Goal: Information Seeking & Learning: Learn about a topic

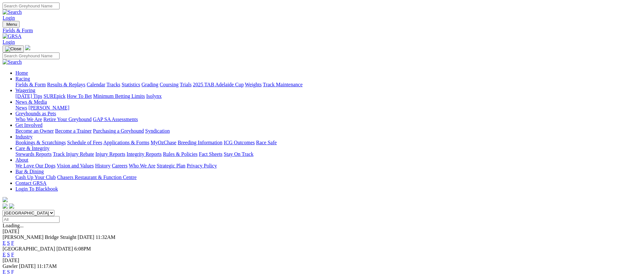
click at [46, 82] on link "Fields & Form" at bounding box center [30, 84] width 30 height 5
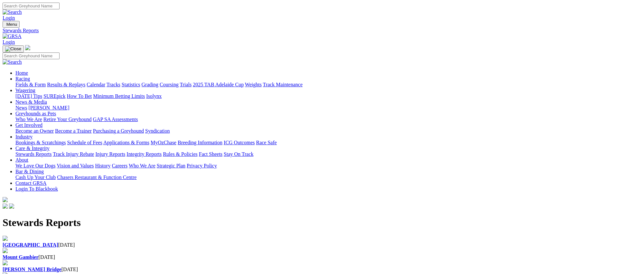
click at [30, 76] on link "Racing" at bounding box center [22, 78] width 14 height 5
click at [261, 82] on link "Weights" at bounding box center [253, 84] width 17 height 5
click at [80, 242] on div "[PERSON_NAME] Bridge Straight [DATE]" at bounding box center [309, 245] width 612 height 6
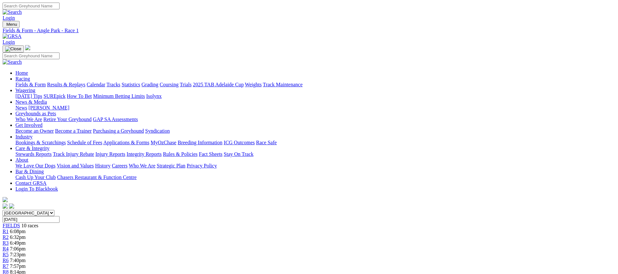
click at [46, 82] on link "Fields & Form" at bounding box center [30, 84] width 30 height 5
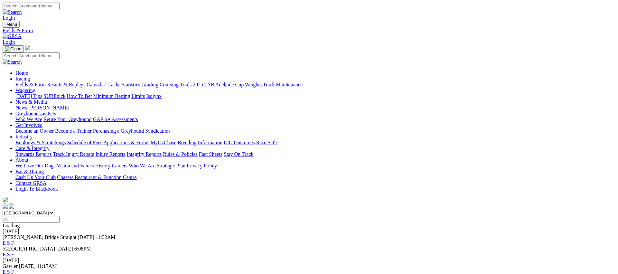
click at [6, 252] on link "E" at bounding box center [4, 254] width 3 height 5
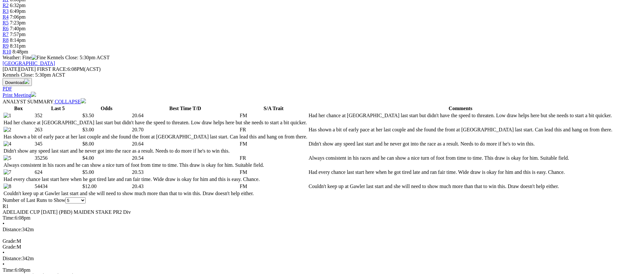
scroll to position [233, 0]
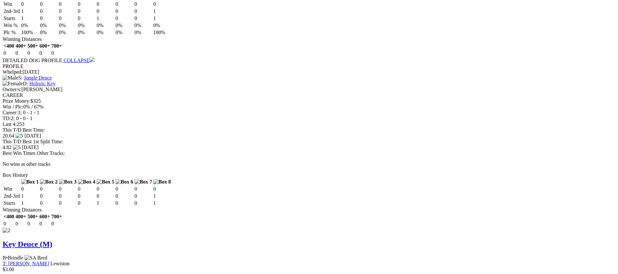
scroll to position [705, 0]
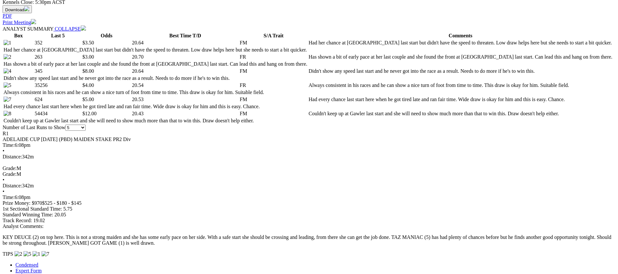
scroll to position [309, 0]
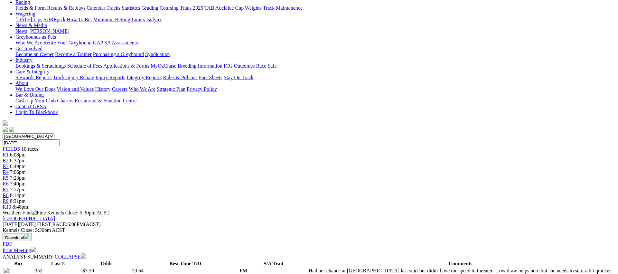
scroll to position [0, 0]
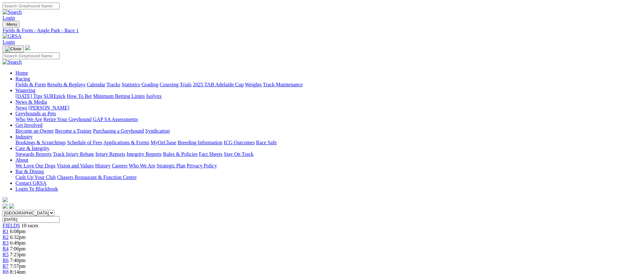
click at [202, 234] on div "R2 6:32pm" at bounding box center [309, 237] width 612 height 6
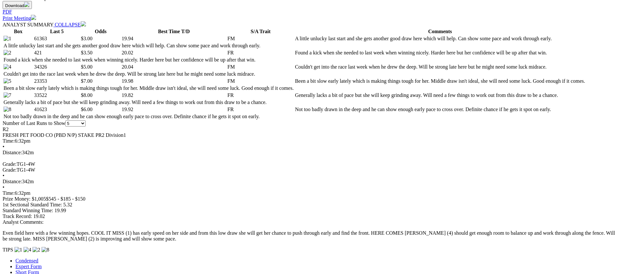
scroll to position [294, 0]
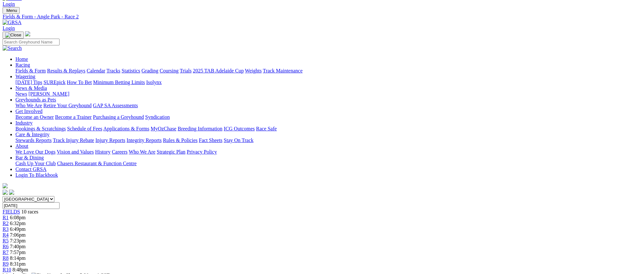
scroll to position [0, 0]
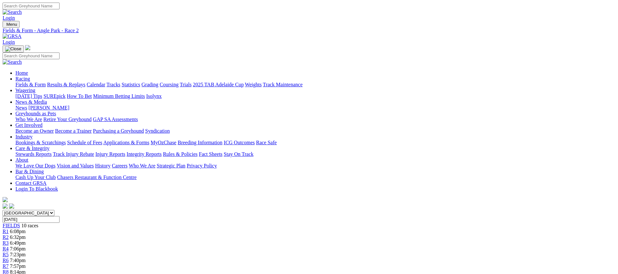
click at [9, 240] on link "R3" at bounding box center [6, 242] width 6 height 5
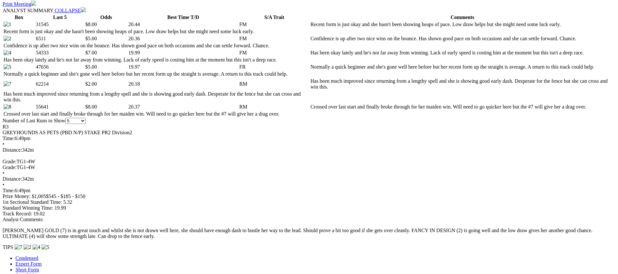
scroll to position [328, 0]
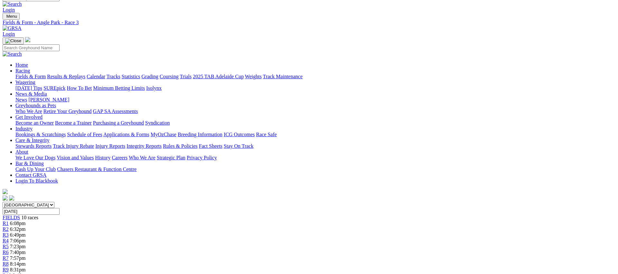
scroll to position [0, 0]
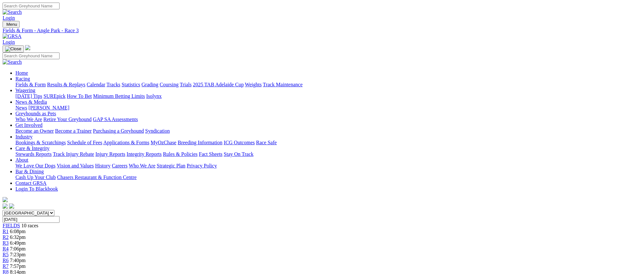
click at [9, 246] on link "R4" at bounding box center [6, 248] width 6 height 5
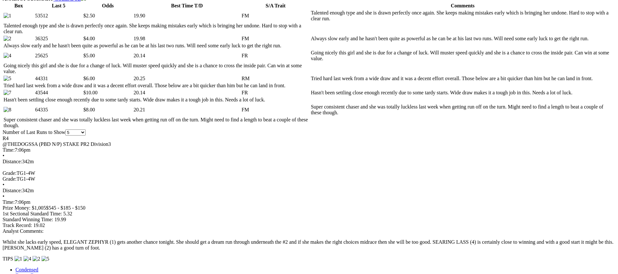
scroll to position [334, 0]
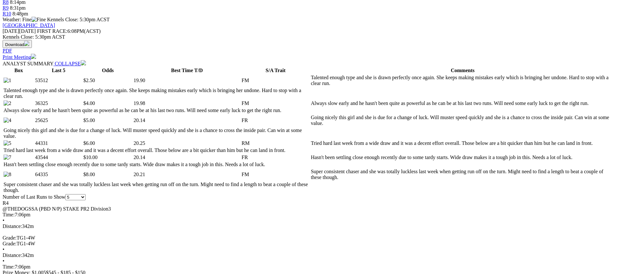
scroll to position [0, 0]
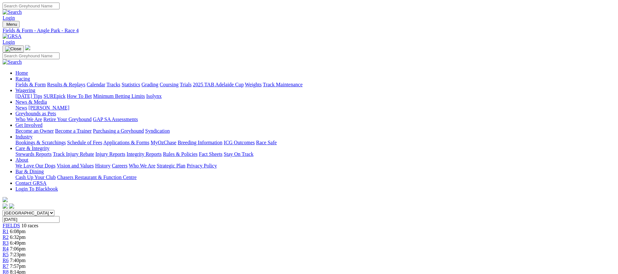
click at [9, 252] on link "R5" at bounding box center [6, 254] width 6 height 5
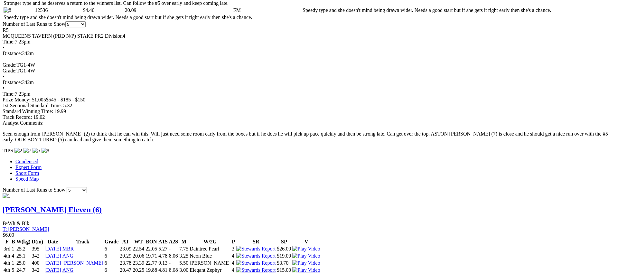
scroll to position [406, 0]
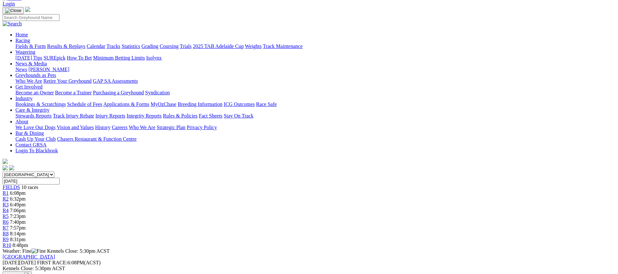
scroll to position [0, 0]
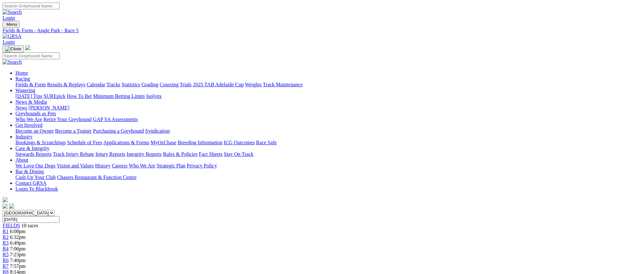
click at [9, 257] on span "R6" at bounding box center [6, 259] width 6 height 5
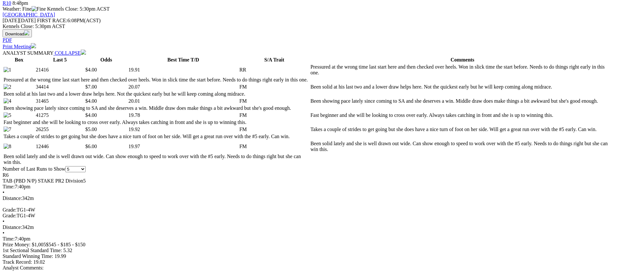
scroll to position [288, 0]
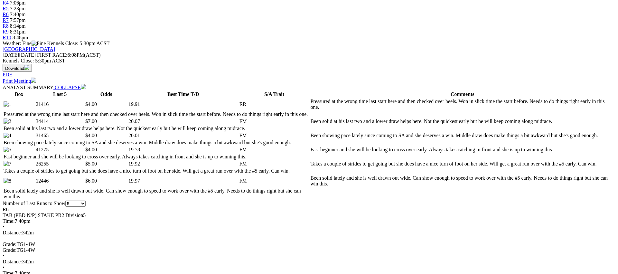
scroll to position [0, 0]
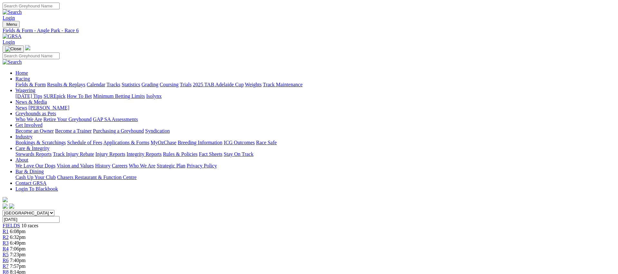
click at [9, 263] on link "R7" at bounding box center [6, 265] width 6 height 5
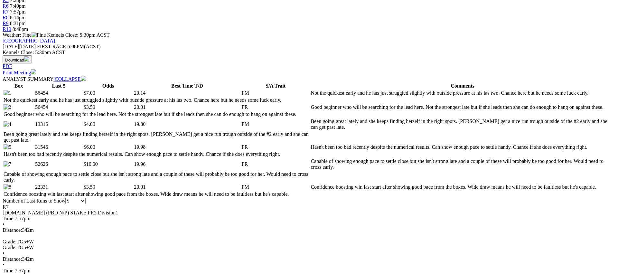
scroll to position [255, 0]
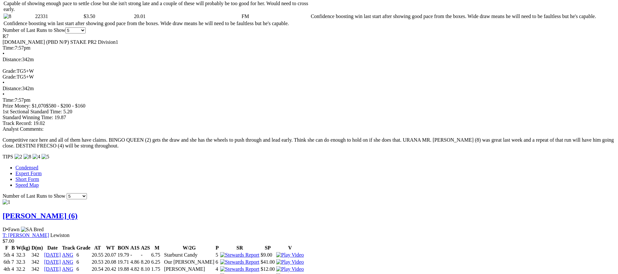
scroll to position [0, 0]
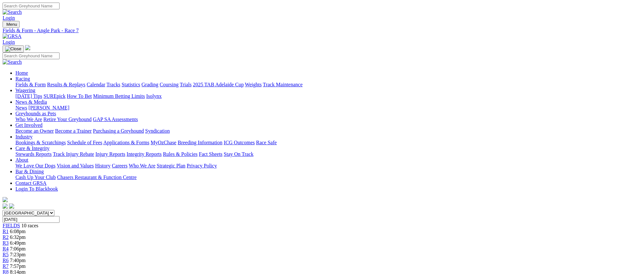
click at [9, 269] on link "R8" at bounding box center [6, 271] width 6 height 5
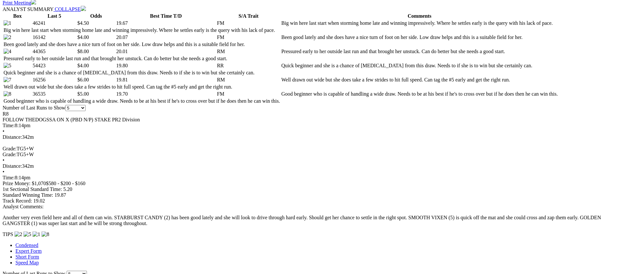
scroll to position [325, 0]
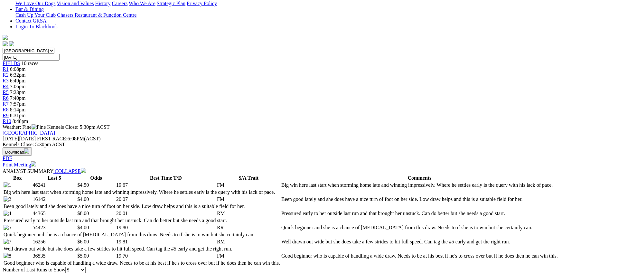
scroll to position [0, 0]
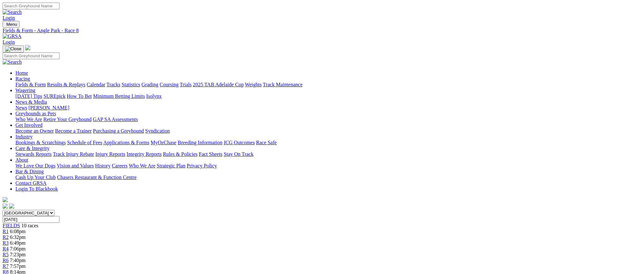
click at [9, 273] on link "R9" at bounding box center [6, 277] width 6 height 5
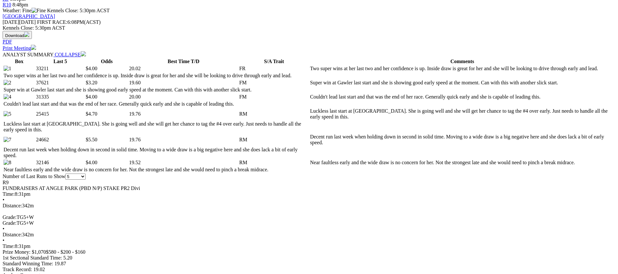
scroll to position [280, 0]
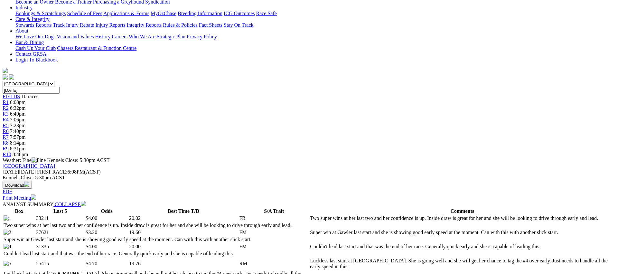
scroll to position [0, 0]
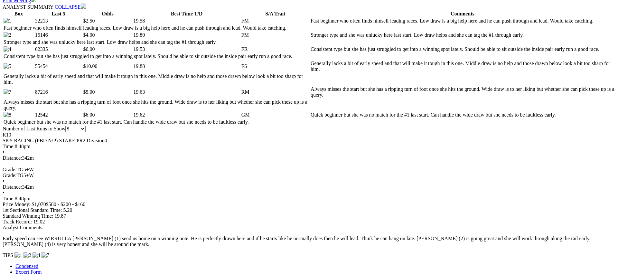
scroll to position [327, 0]
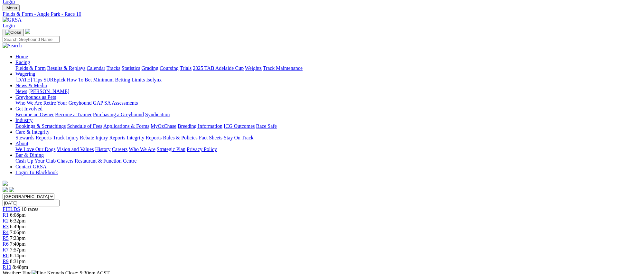
scroll to position [0, 0]
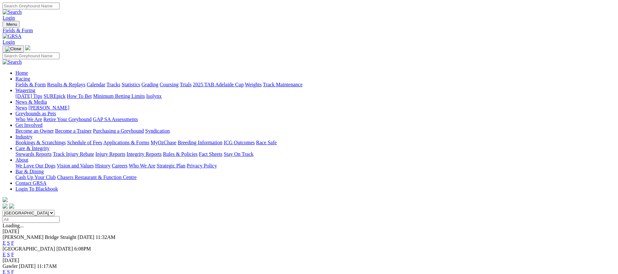
click at [46, 82] on link "Fields & Form" at bounding box center [30, 84] width 30 height 5
click at [6, 269] on link "E" at bounding box center [4, 271] width 3 height 5
